Goal: Information Seeking & Learning: Check status

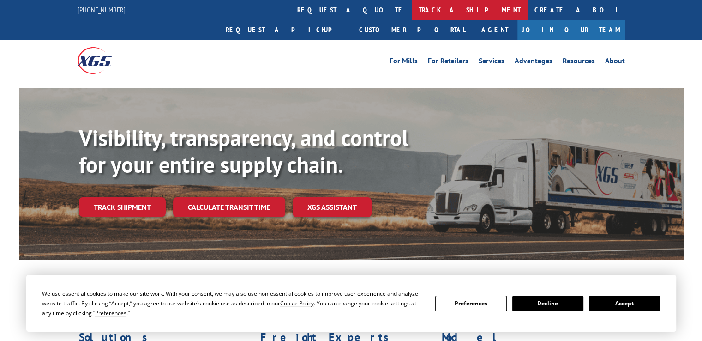
click at [412, 11] on link "track a shipment" at bounding box center [470, 10] width 116 height 20
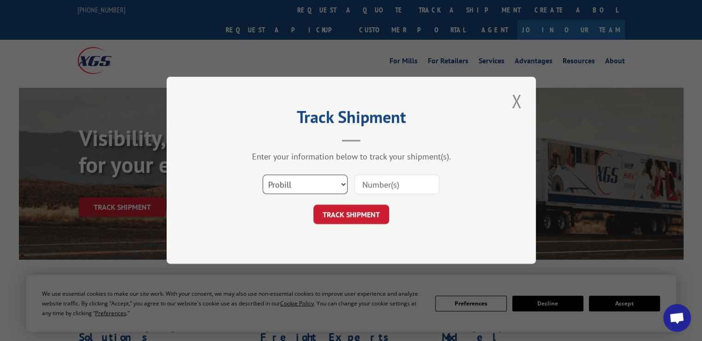
click at [344, 185] on select "Select category... Probill BOL PO" at bounding box center [305, 184] width 85 height 19
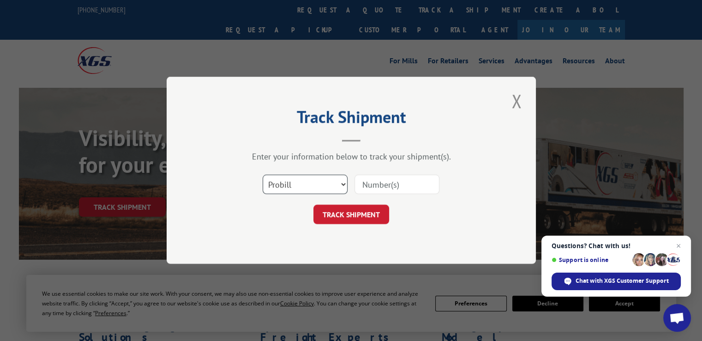
select select "bol"
click at [263, 175] on select "Select category... Probill BOL PO" at bounding box center [305, 184] width 85 height 19
click at [384, 187] on input at bounding box center [397, 184] width 85 height 19
type input "248771"
click at [352, 219] on button "TRACK SHIPMENT" at bounding box center [351, 214] width 76 height 19
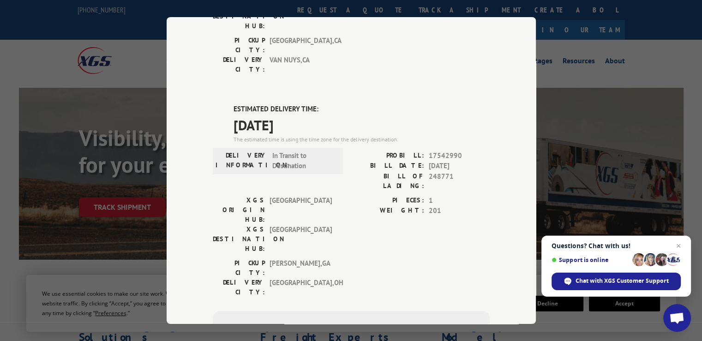
scroll to position [231, 0]
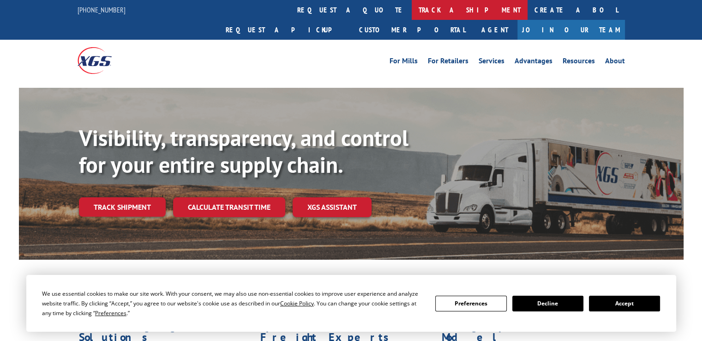
click at [412, 8] on link "track a shipment" at bounding box center [470, 10] width 116 height 20
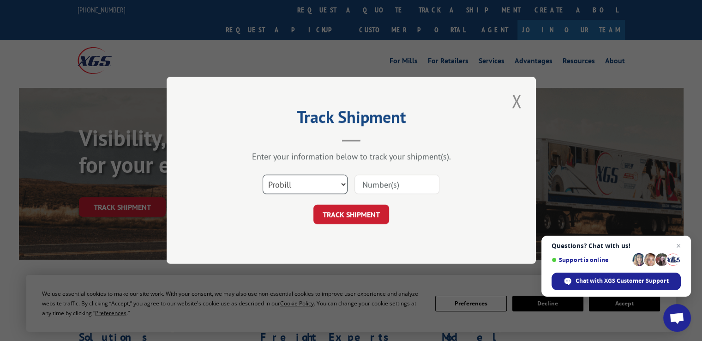
click at [341, 183] on select "Select category... Probill BOL PO" at bounding box center [305, 184] width 85 height 19
select select "bol"
click at [263, 175] on select "Select category... Probill BOL PO" at bounding box center [305, 184] width 85 height 19
click at [382, 184] on input at bounding box center [397, 184] width 85 height 19
type input "50860886"
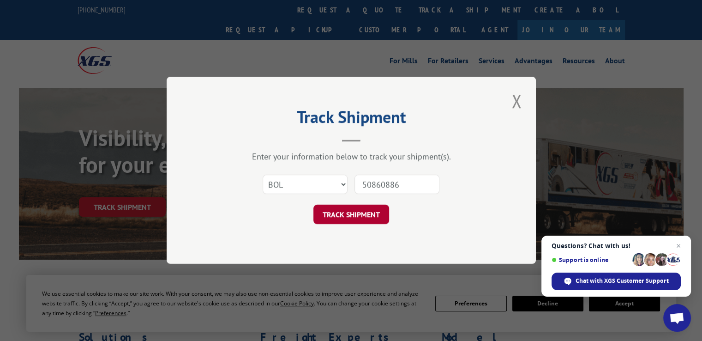
click at [365, 216] on button "TRACK SHIPMENT" at bounding box center [351, 214] width 76 height 19
